Goal: Check status: Check status

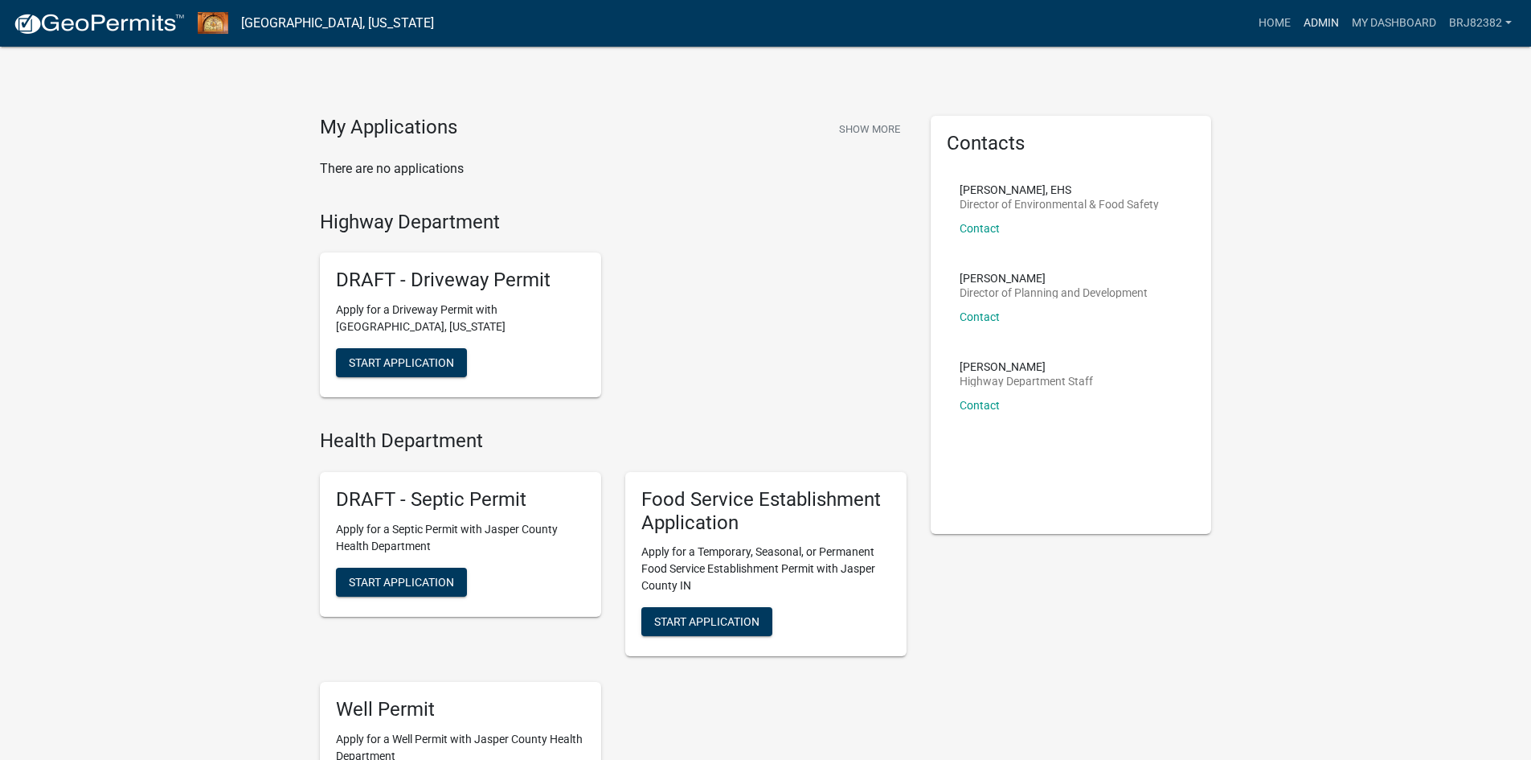
click at [1302, 21] on link "Admin" at bounding box center [1321, 23] width 48 height 31
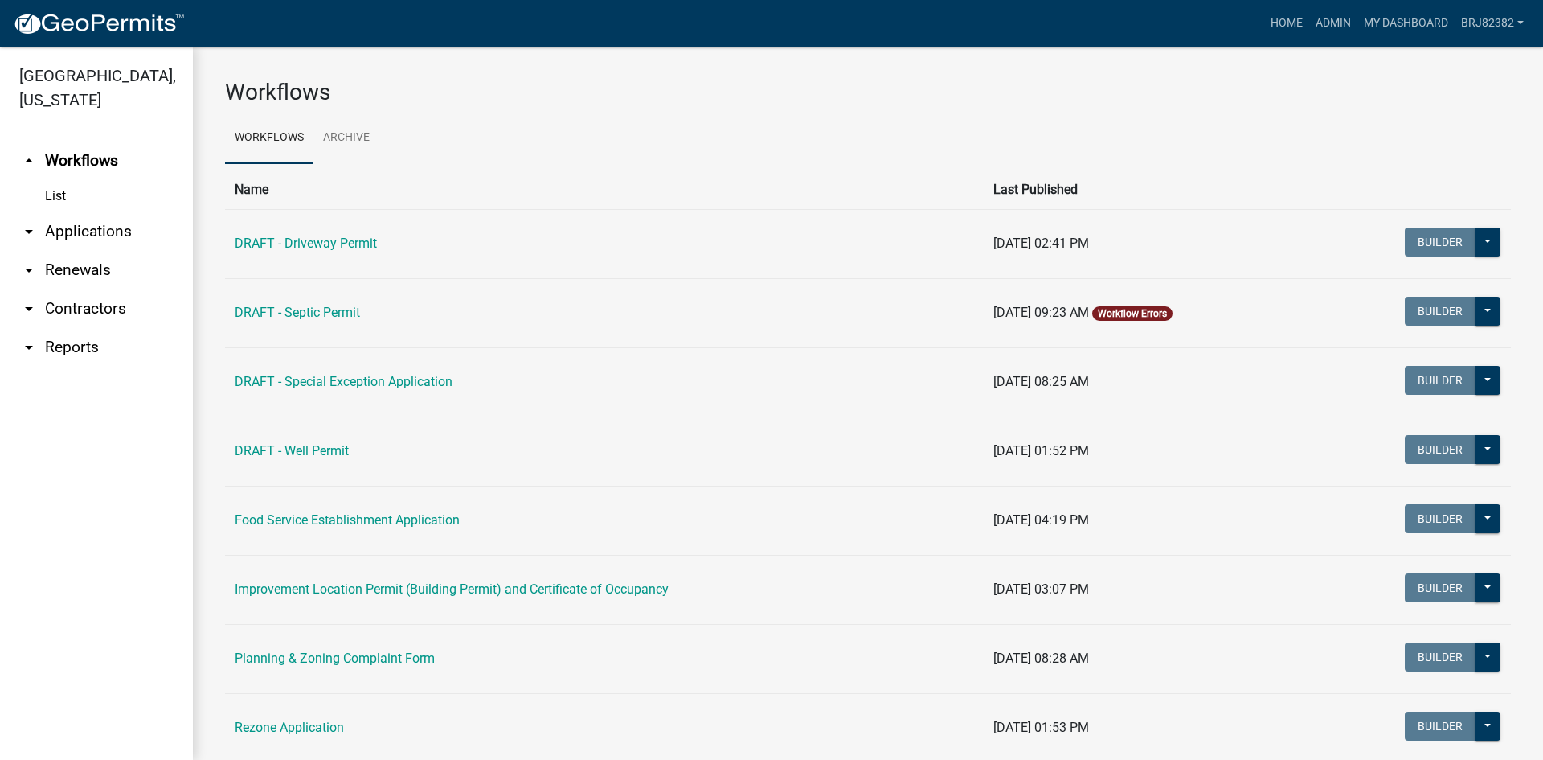
drag, startPoint x: 70, startPoint y: 226, endPoint x: 134, endPoint y: 219, distance: 64.6
click at [70, 227] on link "arrow_drop_down Applications" at bounding box center [96, 231] width 193 height 39
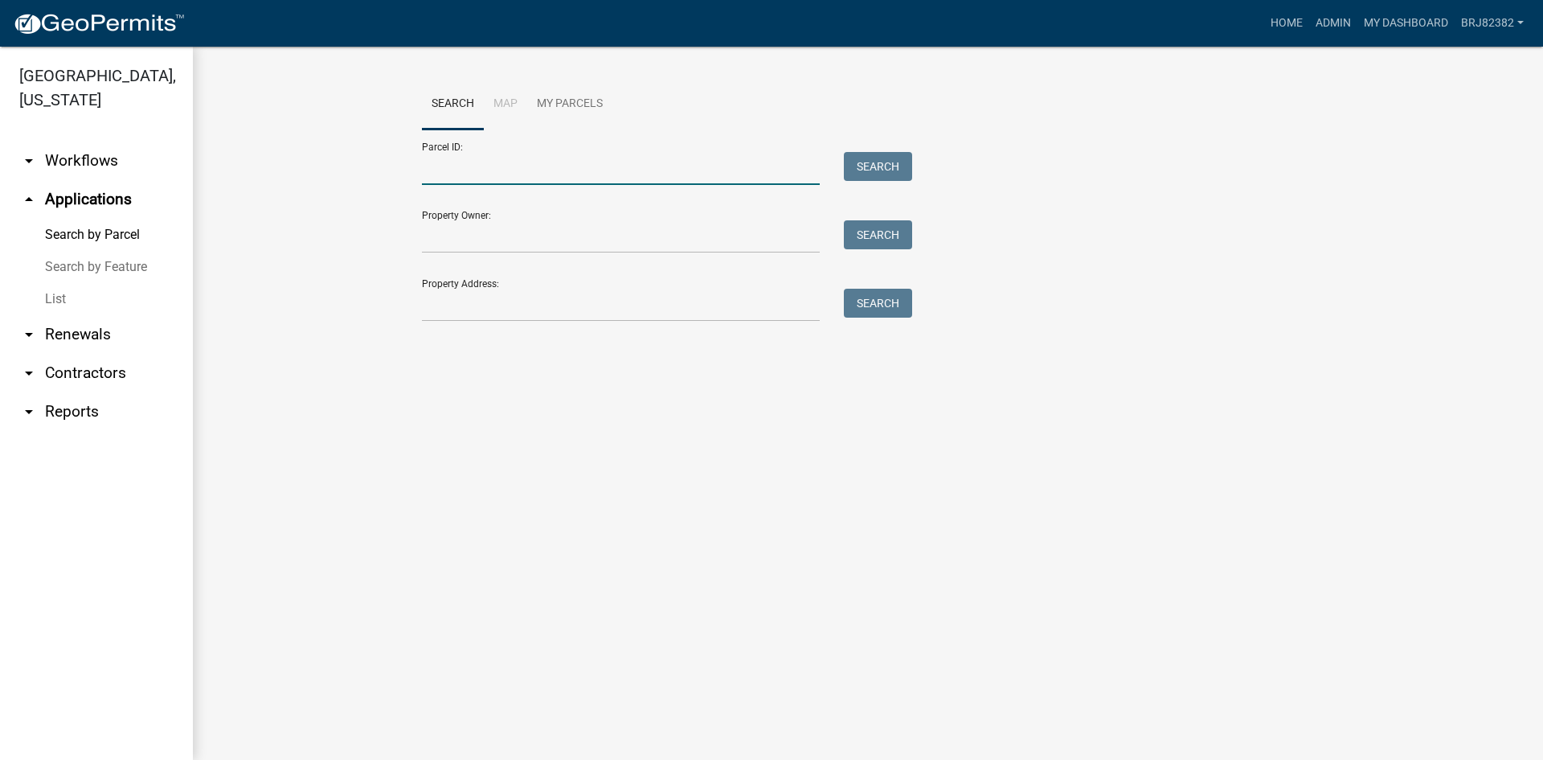
click at [461, 175] on input "Parcel ID:" at bounding box center [621, 168] width 398 height 33
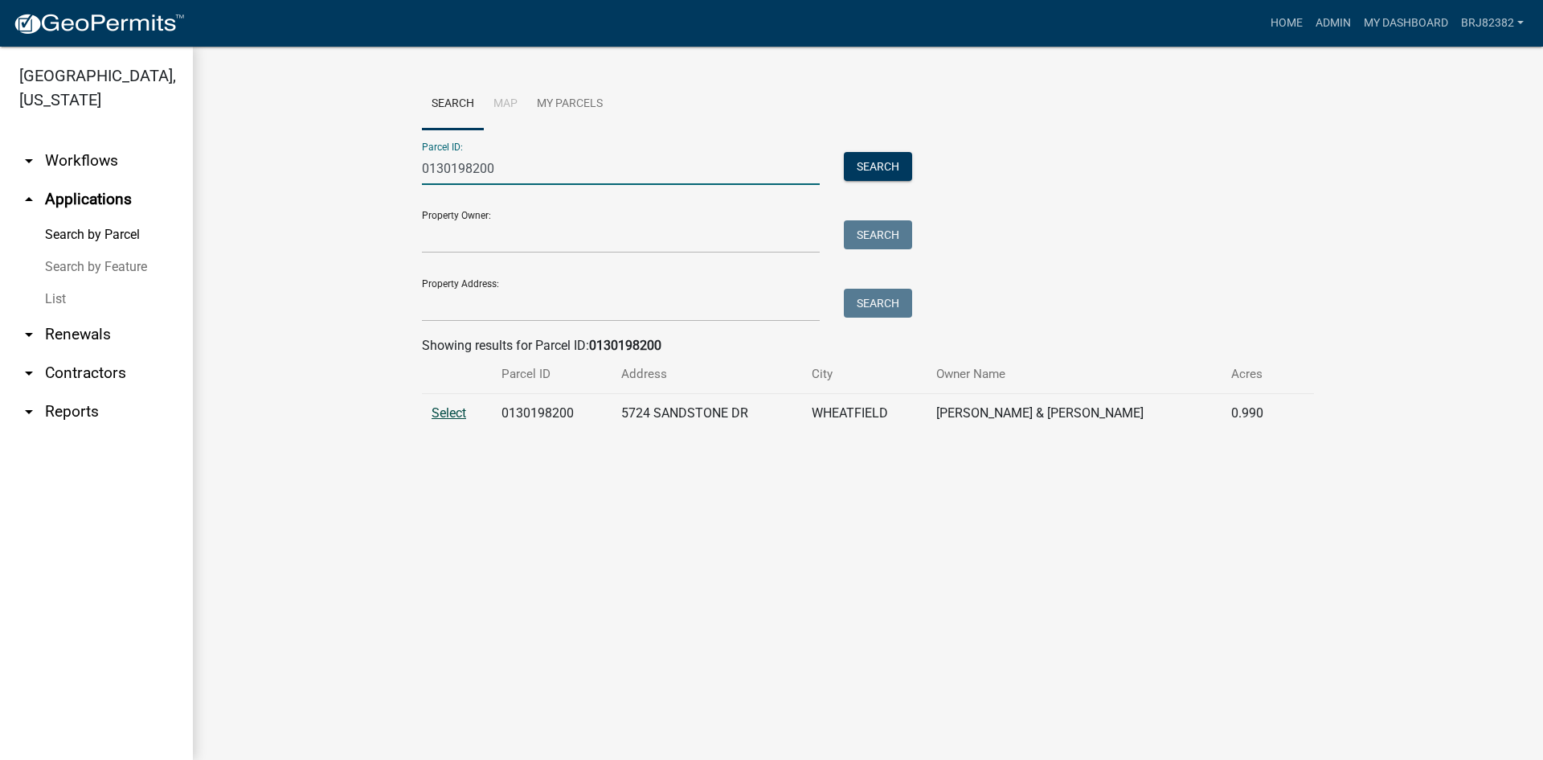
type input "0130198200"
click at [441, 409] on span "Select" at bounding box center [449, 412] width 35 height 15
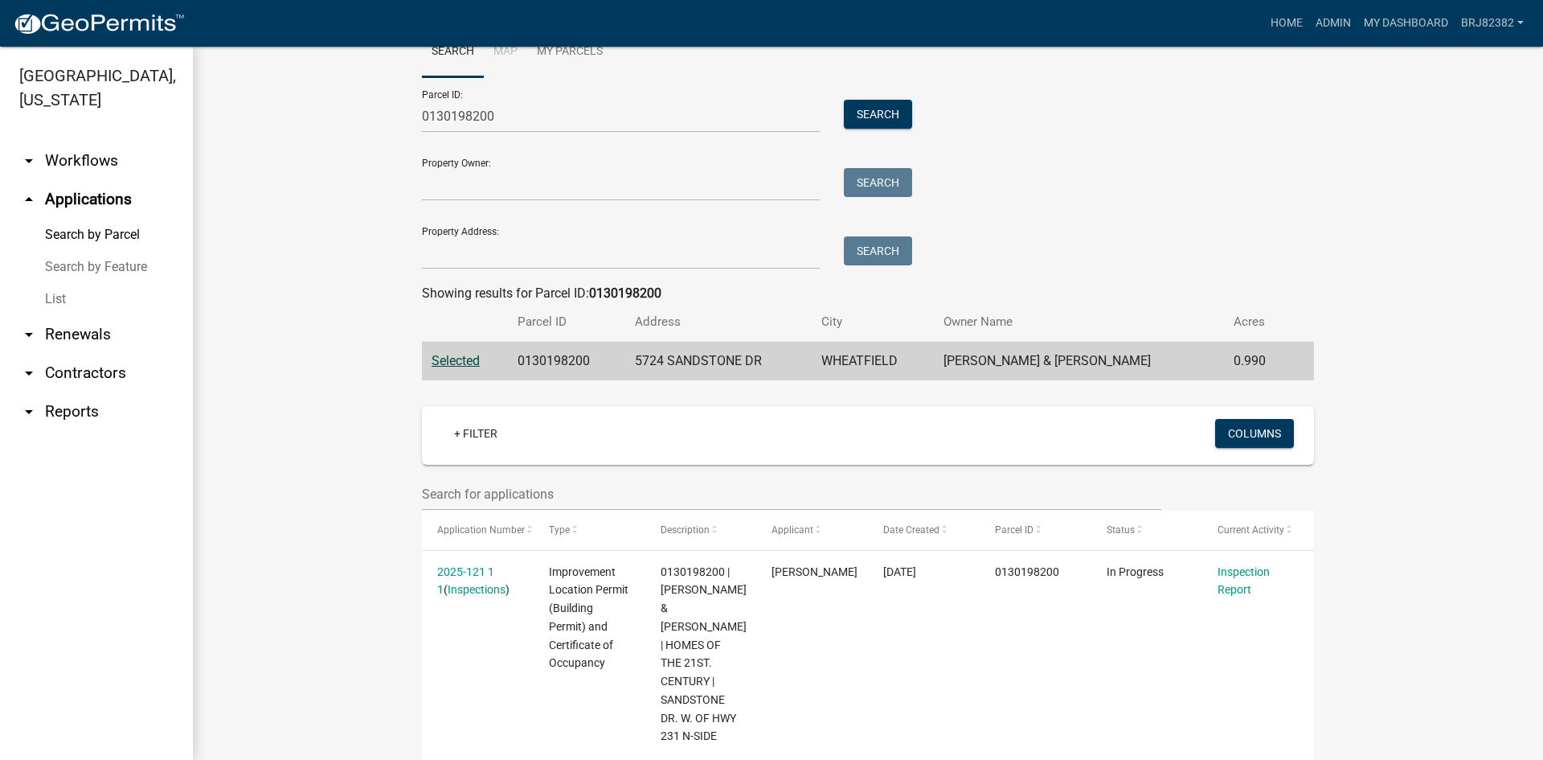
scroll to position [80, 0]
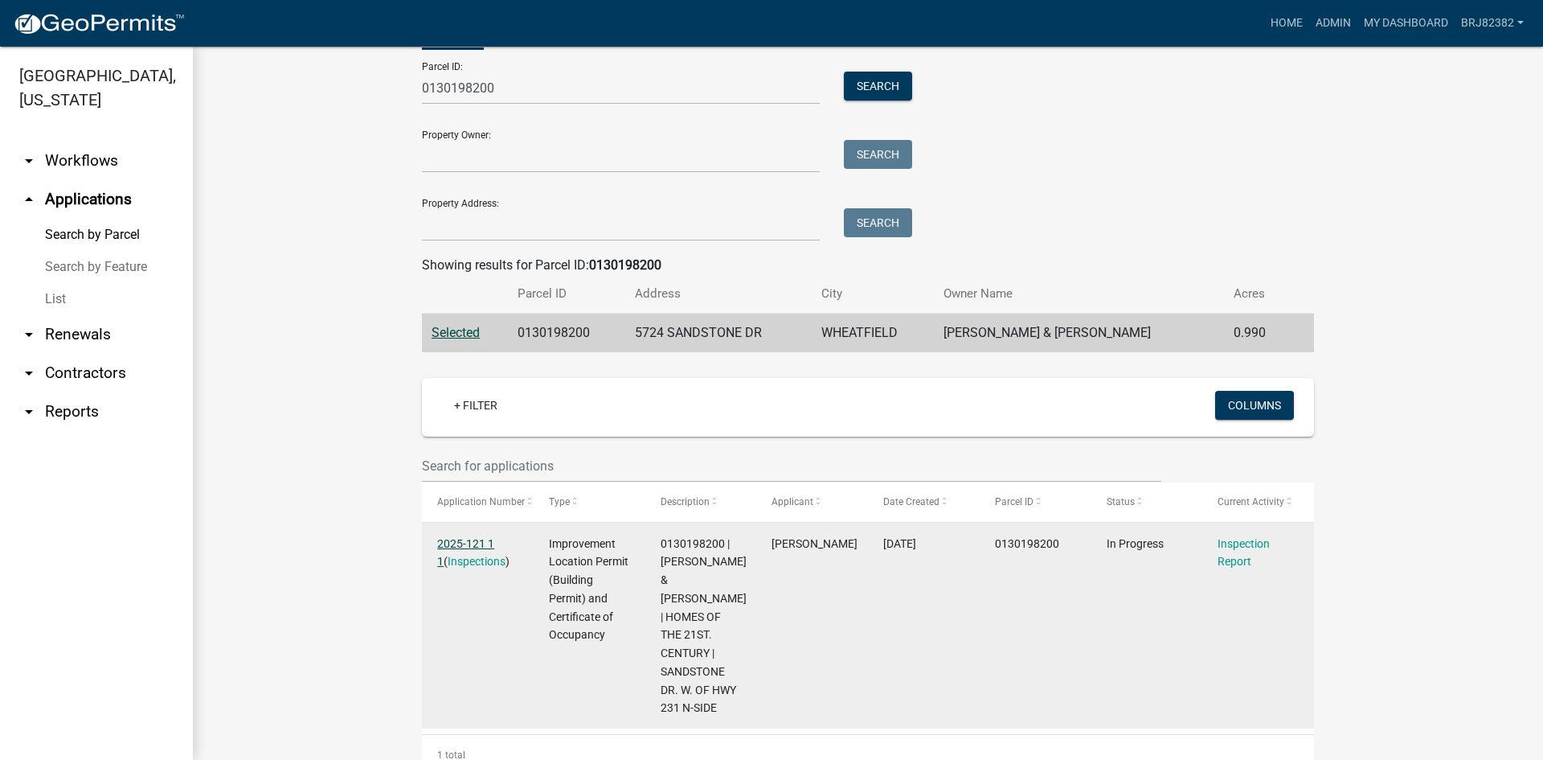
click at [459, 541] on link "2025-121 1 1" at bounding box center [465, 552] width 57 height 31
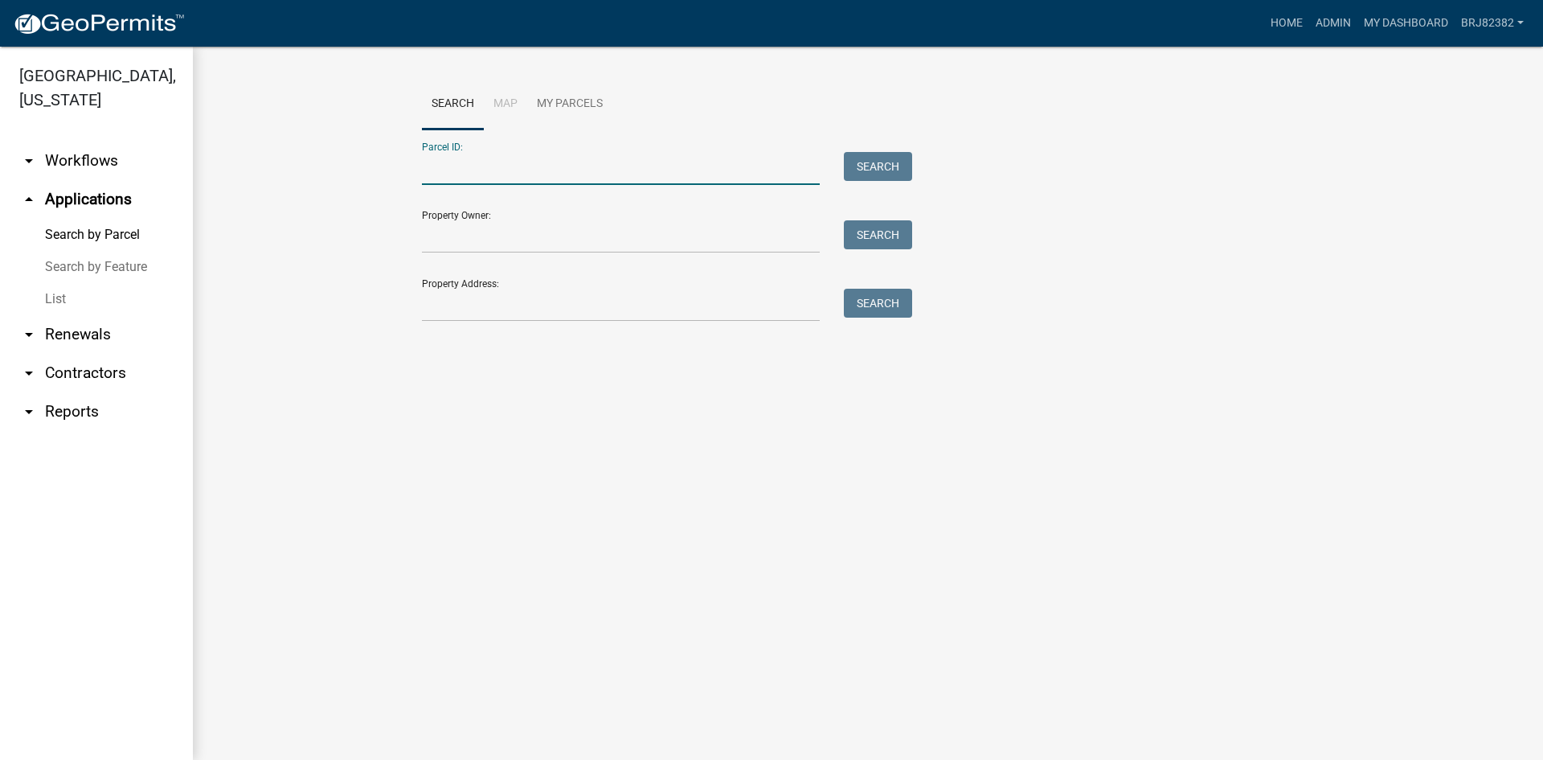
click at [444, 168] on input "Parcel ID:" at bounding box center [621, 168] width 398 height 33
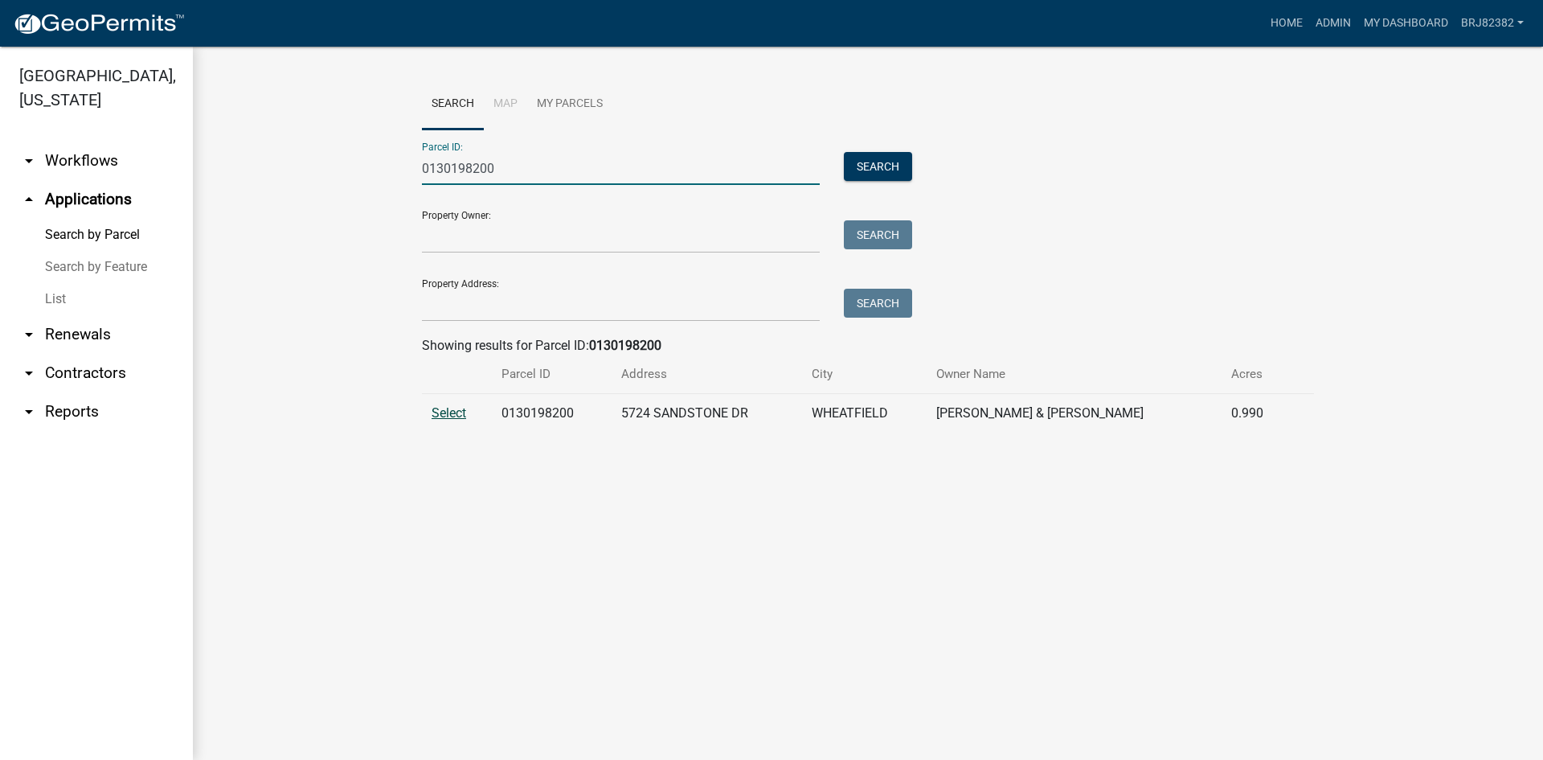
type input "0130198200"
click at [443, 414] on span "Select" at bounding box center [449, 412] width 35 height 15
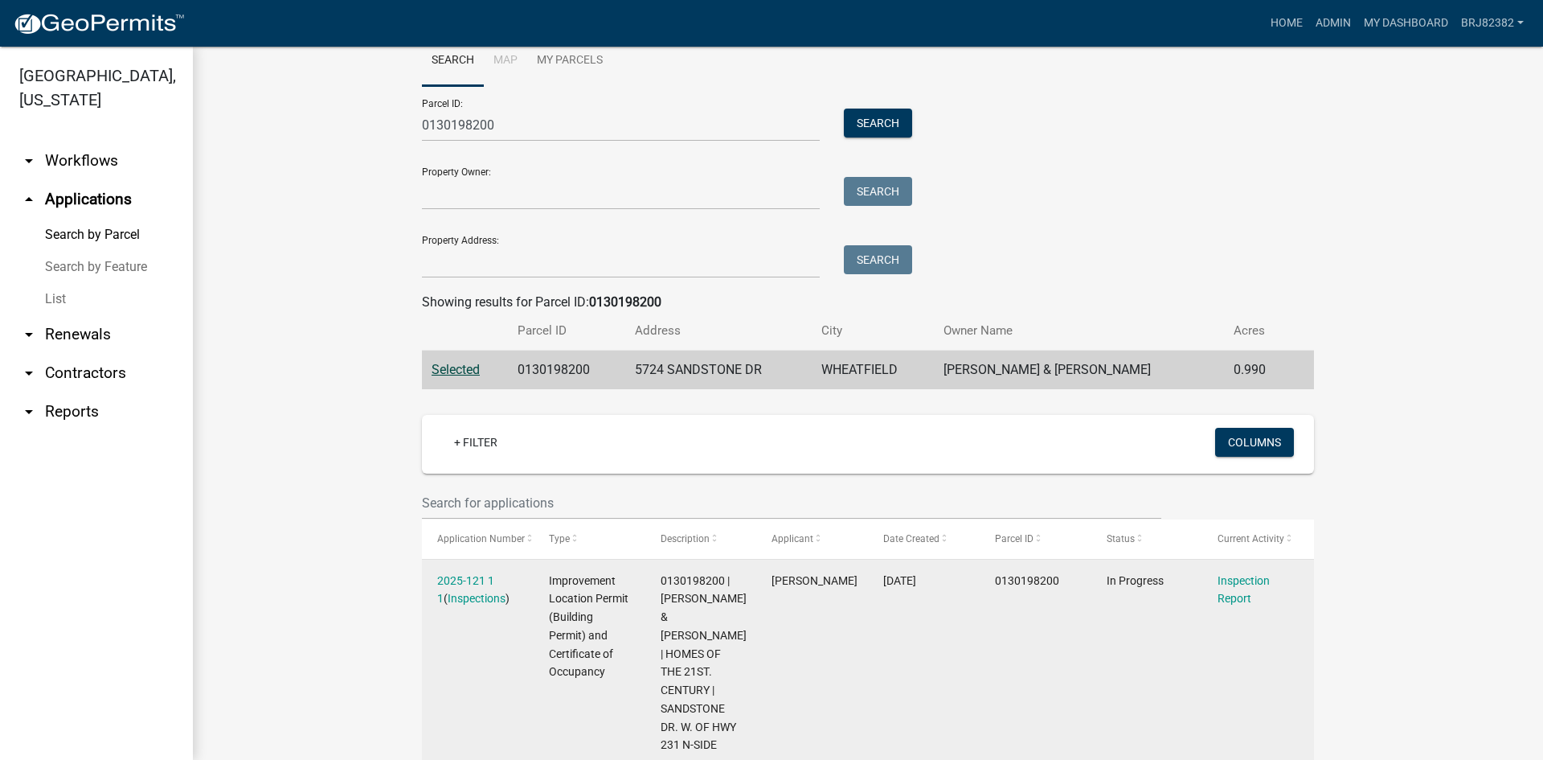
scroll to position [80, 0]
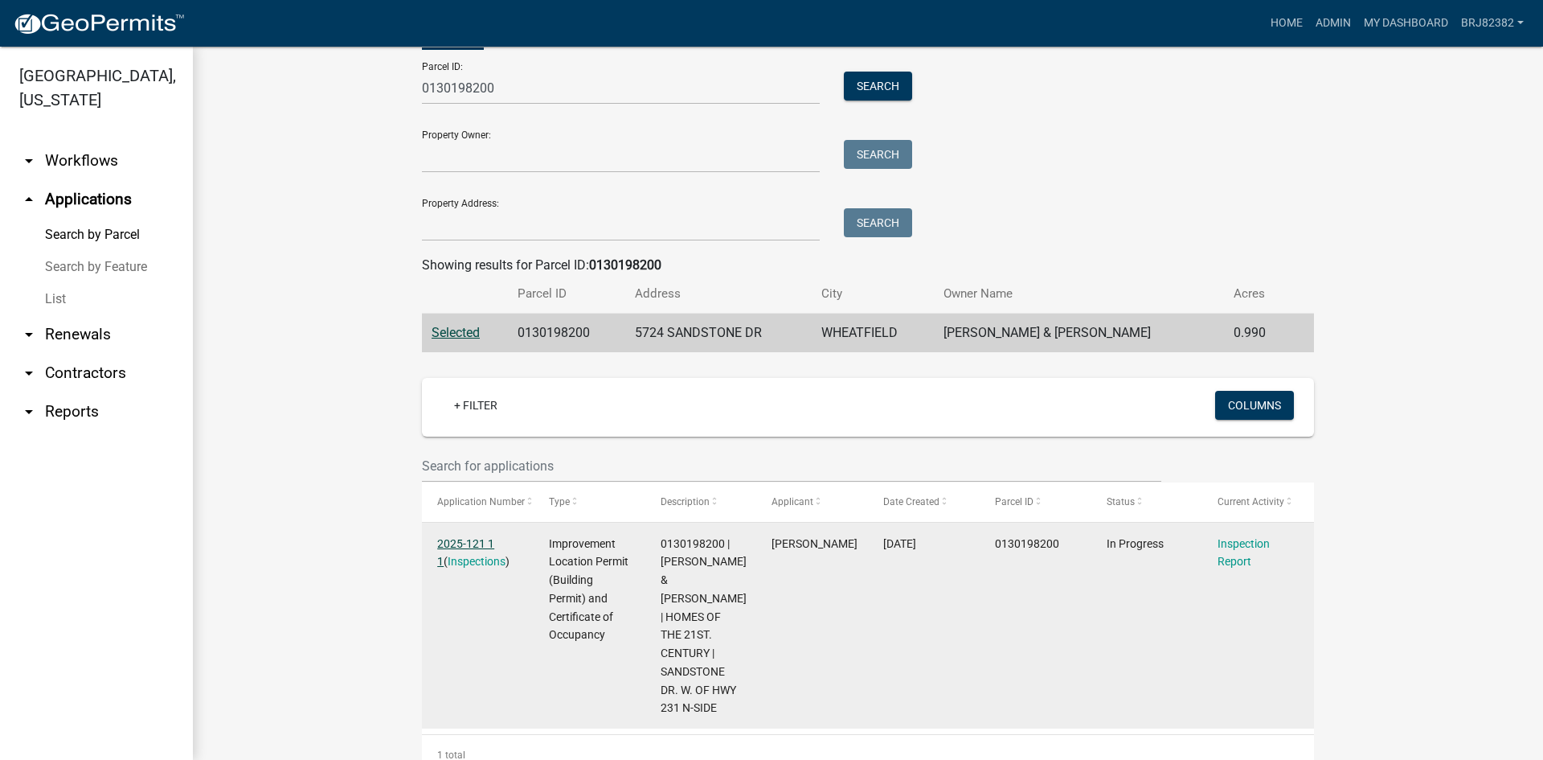
click at [478, 540] on link "2025-121 1 1" at bounding box center [465, 552] width 57 height 31
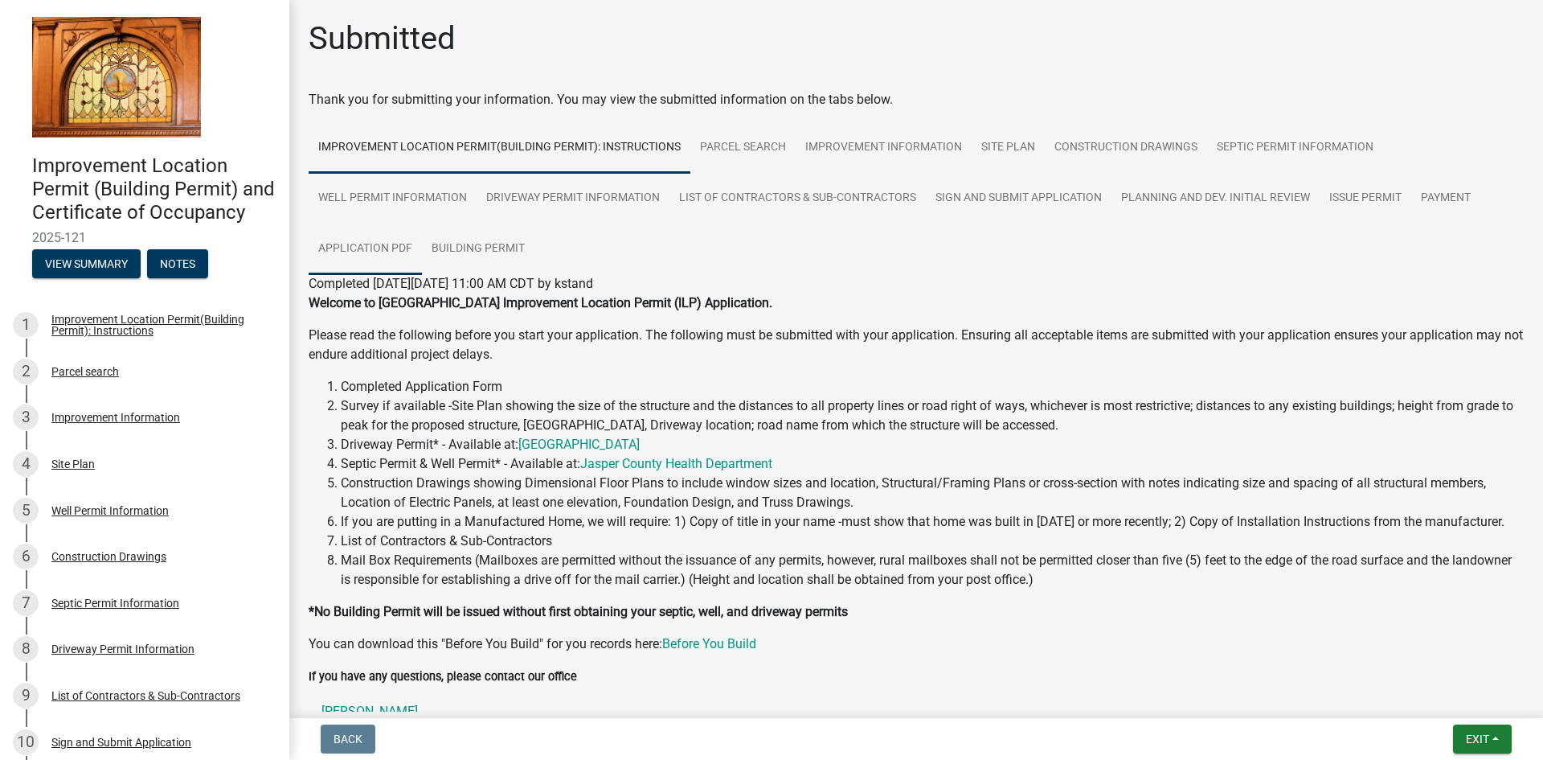
drag, startPoint x: 369, startPoint y: 252, endPoint x: 378, endPoint y: 272, distance: 22.0
click at [369, 252] on link "Application PDF" at bounding box center [365, 248] width 113 height 51
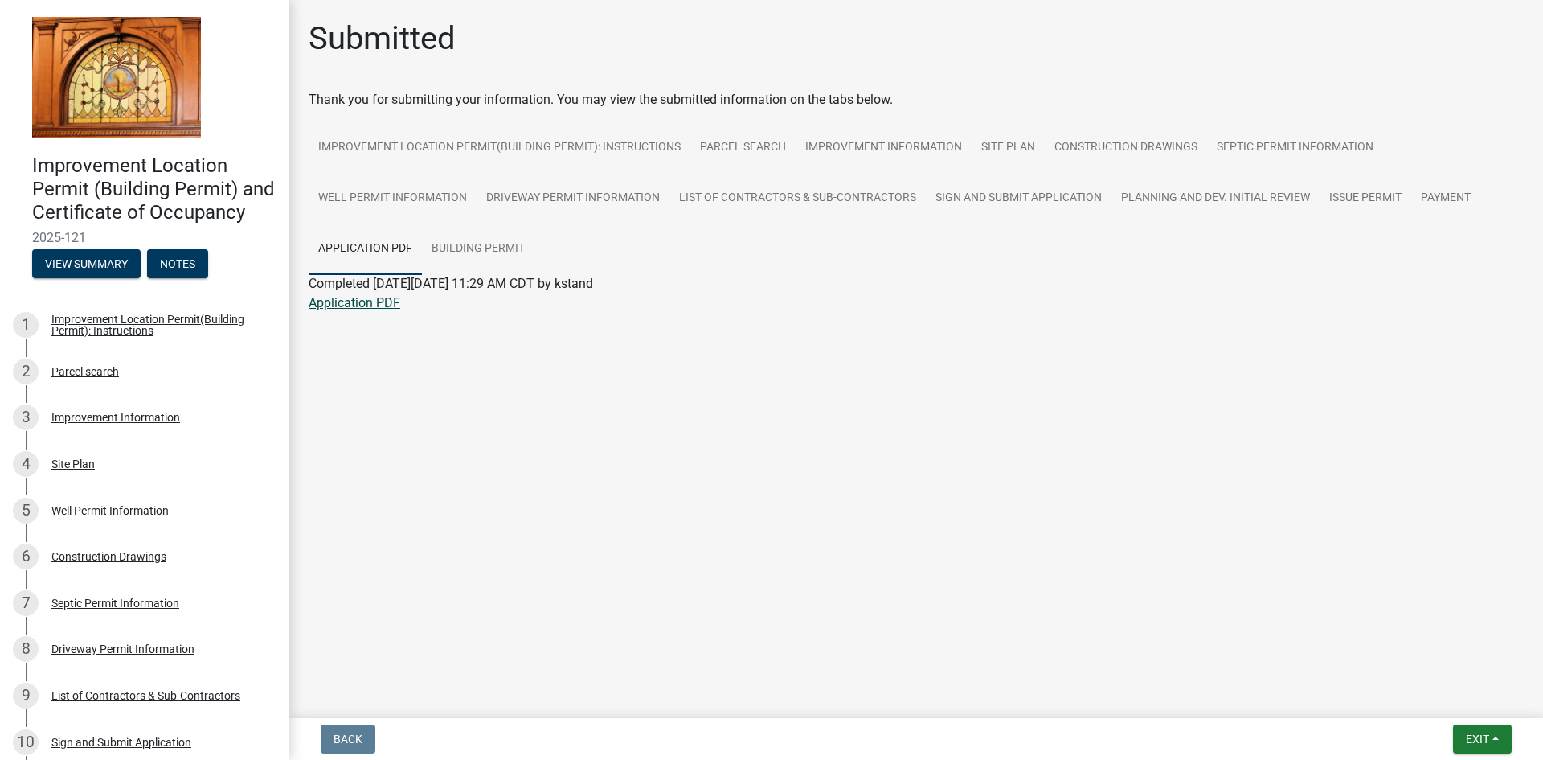
click at [347, 297] on link "Application PDF" at bounding box center [355, 302] width 92 height 15
drag, startPoint x: 1181, startPoint y: 146, endPoint x: 1173, endPoint y: 150, distance: 9.0
click at [1181, 145] on link "Construction Drawings" at bounding box center [1126, 147] width 162 height 51
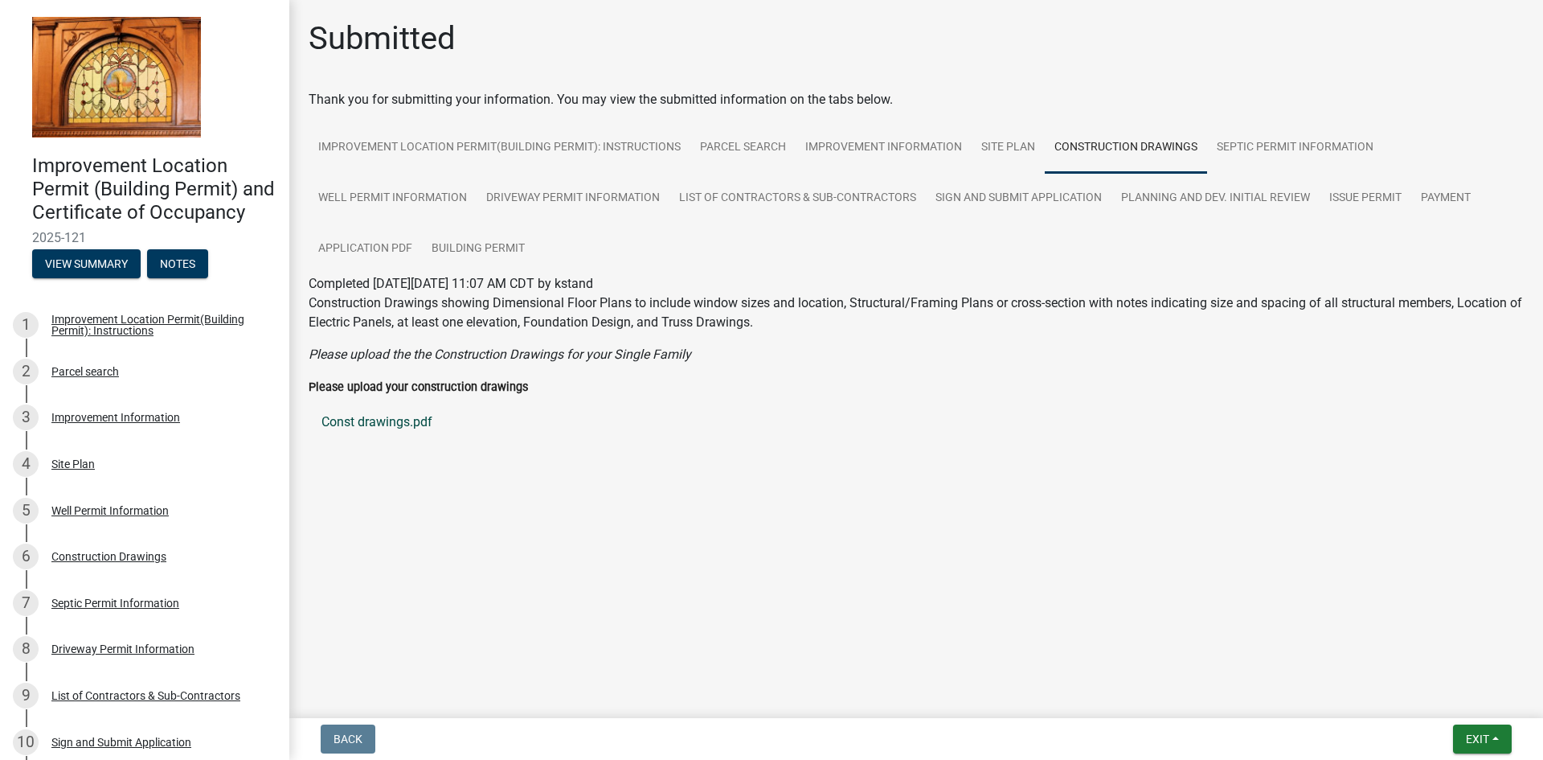
click at [363, 421] on link "Const drawings.pdf" at bounding box center [916, 422] width 1215 height 39
